Goal: Check status: Check status

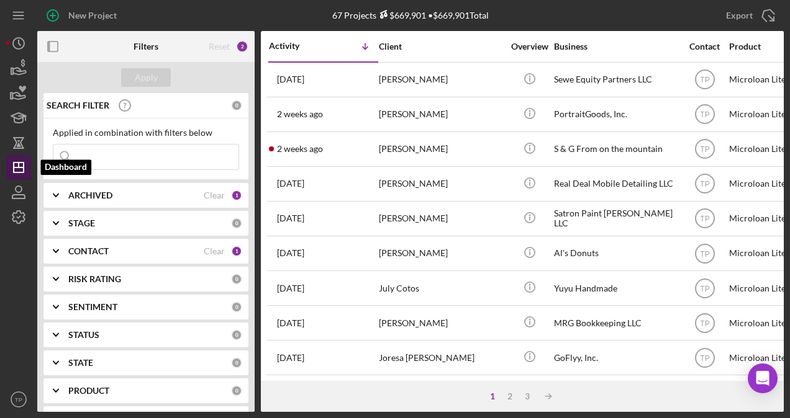
click at [24, 172] on icon "Icon/Dashboard" at bounding box center [18, 167] width 31 height 31
click at [94, 165] on input at bounding box center [145, 157] width 185 height 25
type input "sewe"
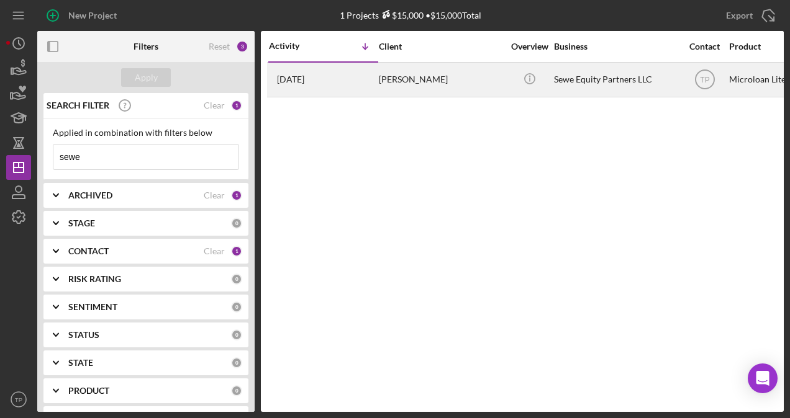
click at [412, 89] on div "[PERSON_NAME]" at bounding box center [441, 79] width 124 height 33
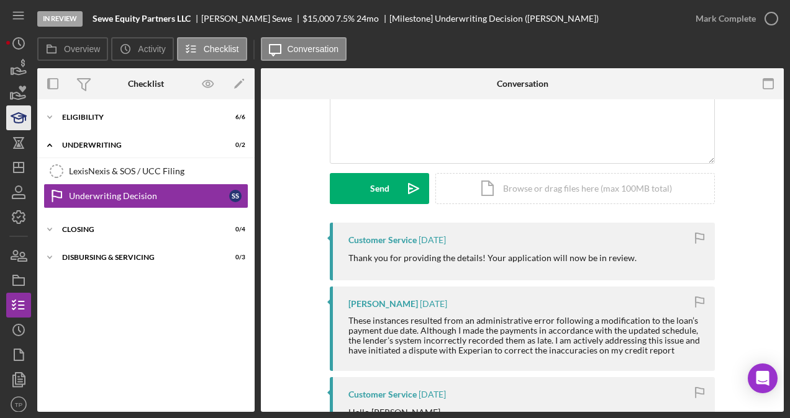
scroll to position [25, 0]
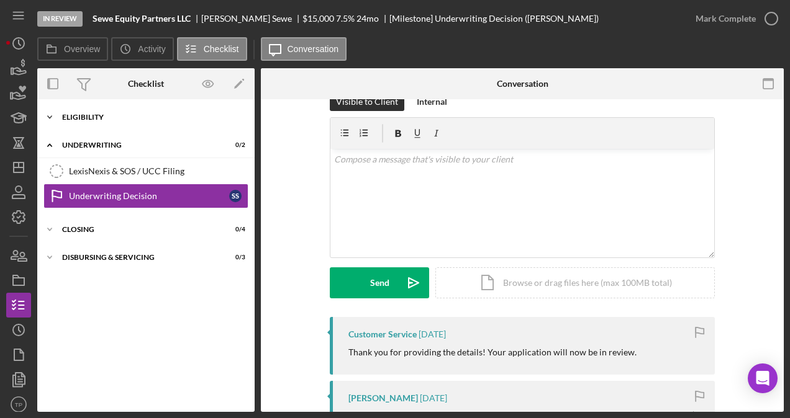
click at [99, 119] on div "Eligibility" at bounding box center [150, 117] width 177 height 7
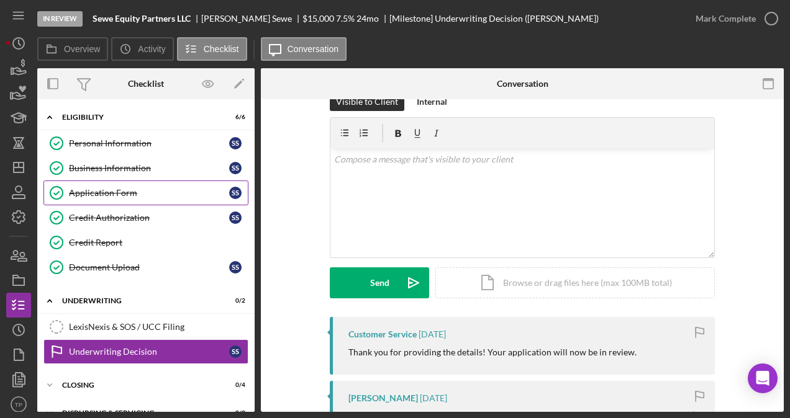
click at [141, 196] on div "Application Form" at bounding box center [149, 193] width 160 height 10
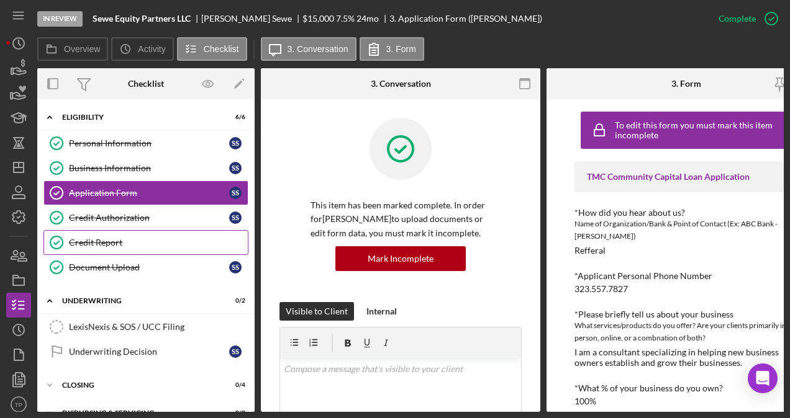
click at [139, 247] on link "Credit Report Credit Report" at bounding box center [145, 242] width 205 height 25
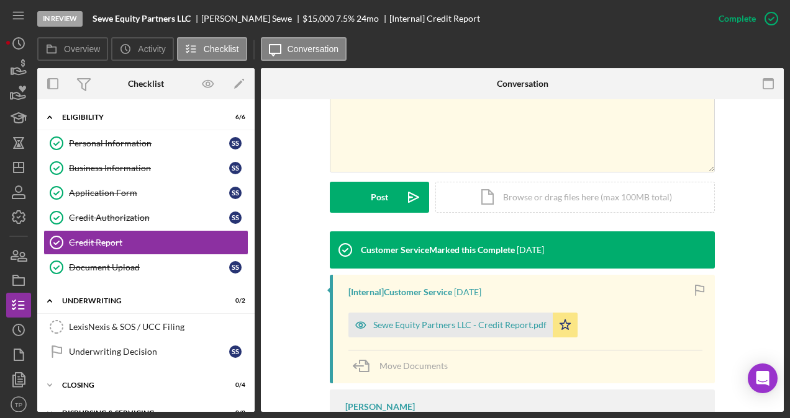
scroll to position [310, 0]
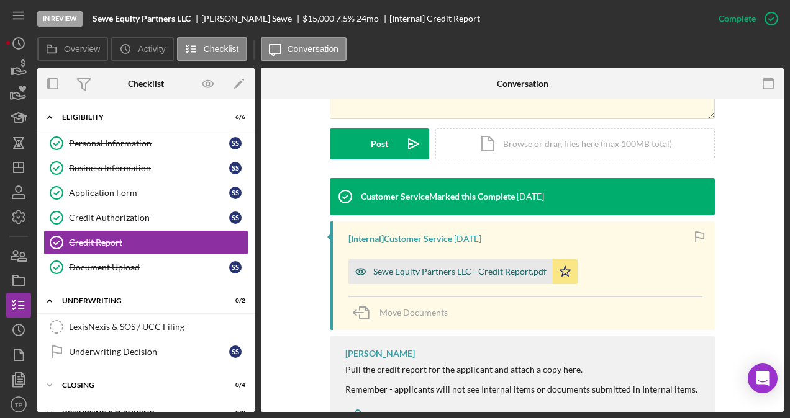
click at [472, 269] on div "Sewe Equity Partners LLC - Credit Report.pdf" at bounding box center [459, 272] width 173 height 10
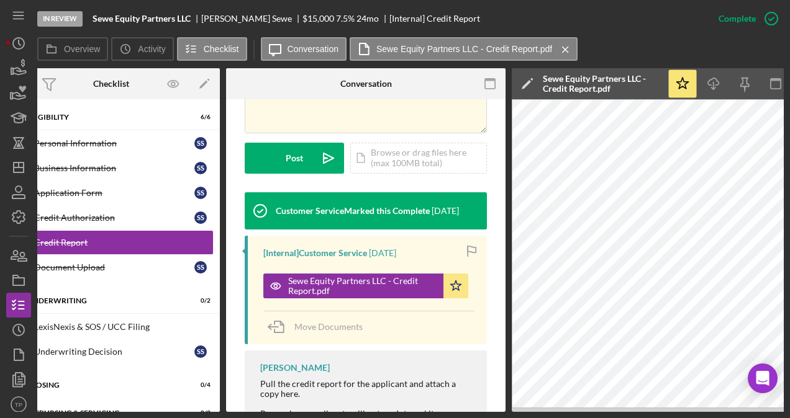
scroll to position [0, 0]
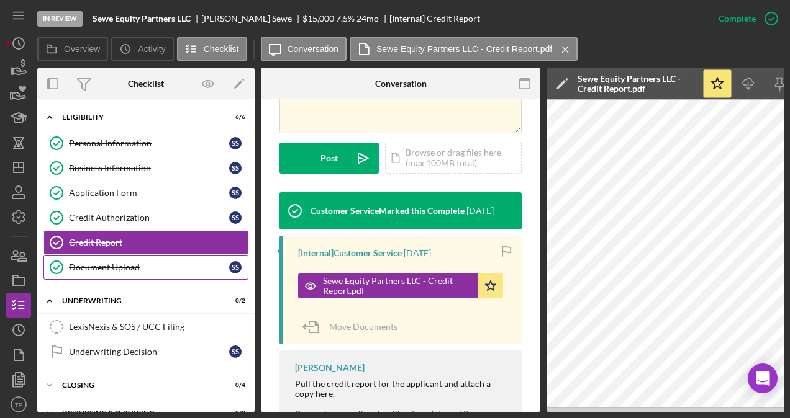
click at [181, 263] on div "Document Upload" at bounding box center [149, 268] width 160 height 10
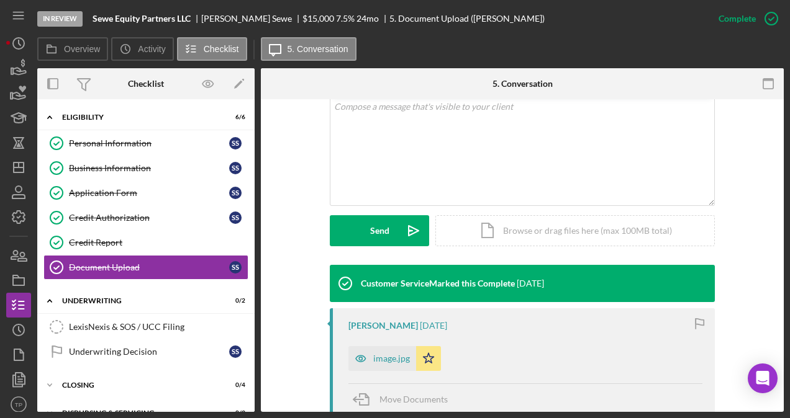
scroll to position [373, 0]
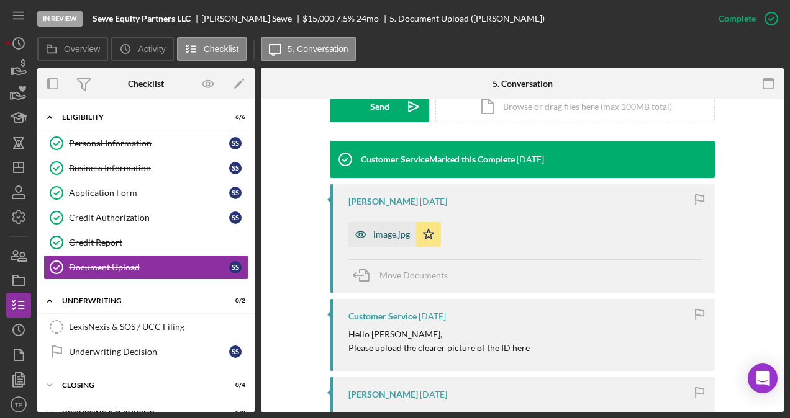
click at [397, 241] on div "image.jpg" at bounding box center [382, 234] width 68 height 25
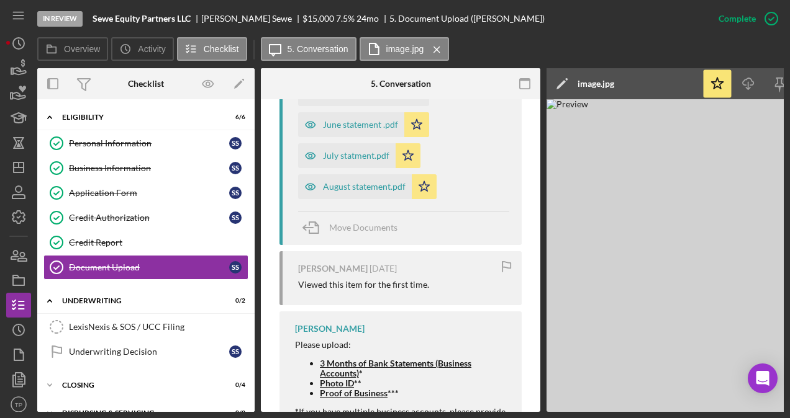
scroll to position [821, 0]
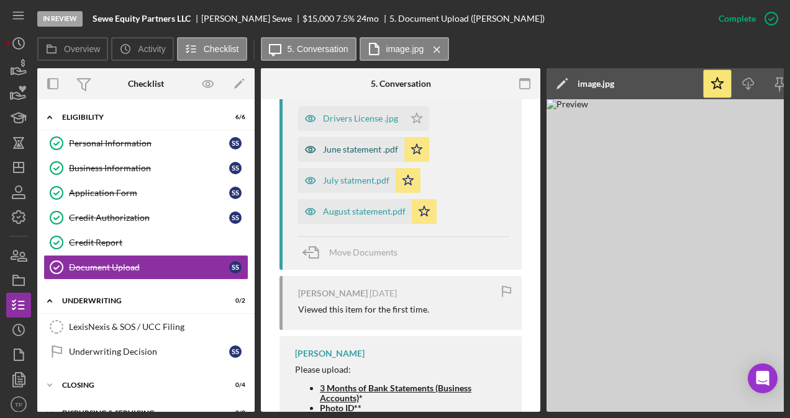
click at [357, 145] on div "June statement .pdf" at bounding box center [360, 150] width 75 height 10
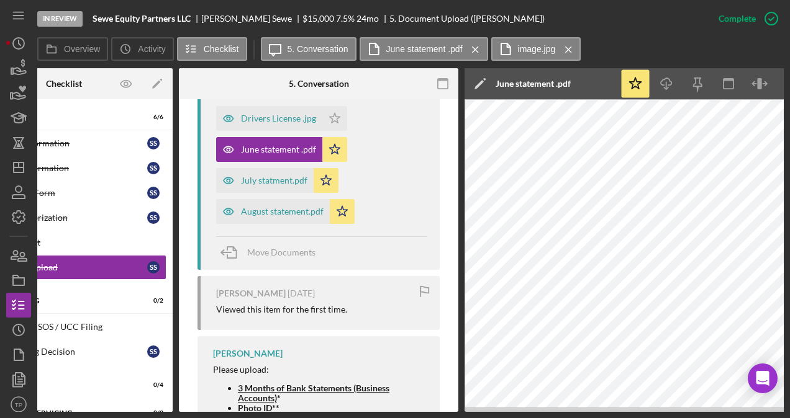
scroll to position [0, 92]
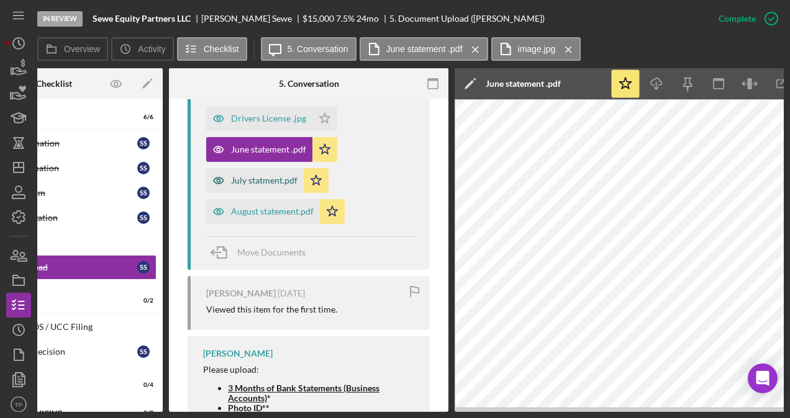
click at [263, 180] on div "July statment.pdf" at bounding box center [264, 181] width 66 height 10
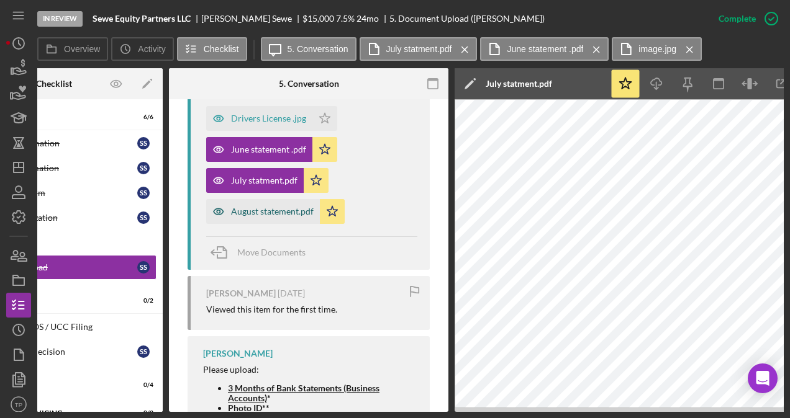
click at [281, 200] on div "August statement.pdf" at bounding box center [263, 211] width 114 height 25
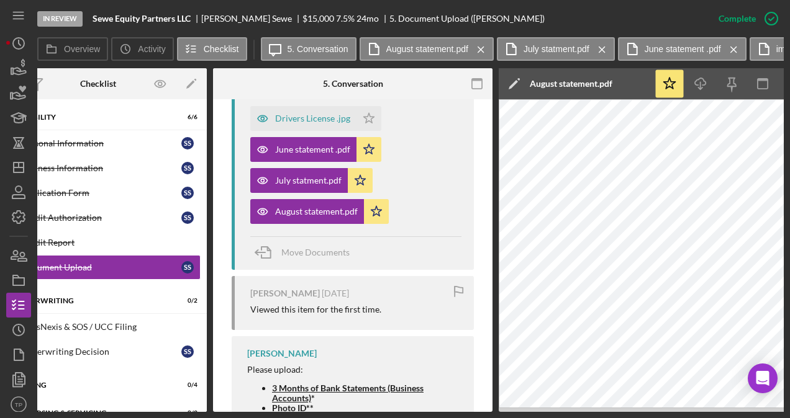
scroll to position [0, 0]
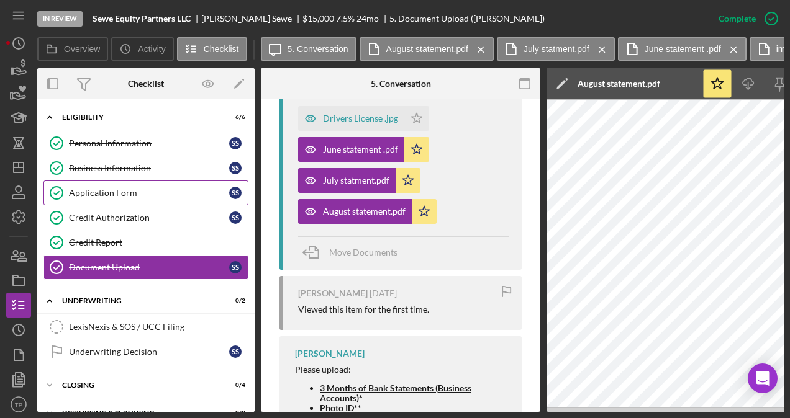
click at [137, 188] on div "Application Form" at bounding box center [149, 193] width 160 height 10
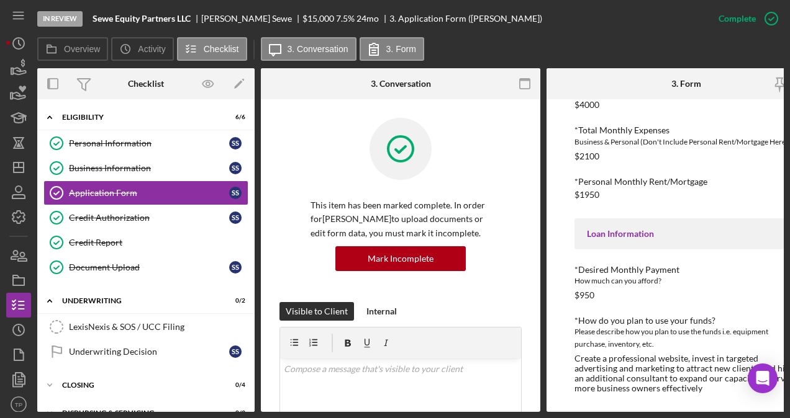
scroll to position [577, 0]
